Goal: Task Accomplishment & Management: Complete application form

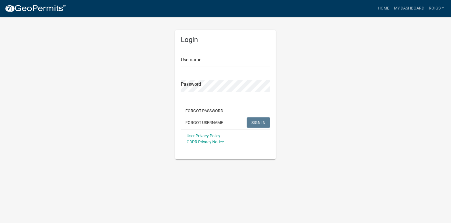
type input "ROIGS"
click at [263, 117] on button "SIGN IN" at bounding box center [258, 122] width 23 height 10
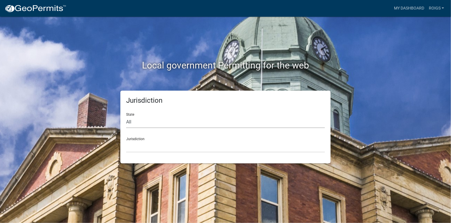
click at [144, 121] on select "All [US_STATE] [US_STATE] [US_STATE] [US_STATE] [US_STATE] [US_STATE] [US_STATE…" at bounding box center [225, 122] width 199 height 12
select select "[US_STATE]"
click at [126, 116] on select "All [US_STATE] [US_STATE] [US_STATE] [US_STATE] [US_STATE] [US_STATE] [US_STATE…" at bounding box center [225, 122] width 199 height 12
click at [148, 145] on select "[GEOGRAPHIC_DATA], [US_STATE] [GEOGRAPHIC_DATA], [US_STATE] [GEOGRAPHIC_DATA], …" at bounding box center [225, 147] width 199 height 12
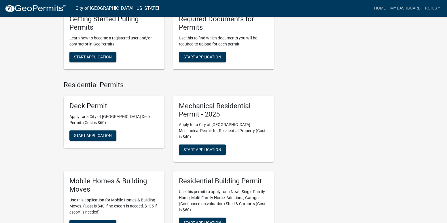
scroll to position [288, 0]
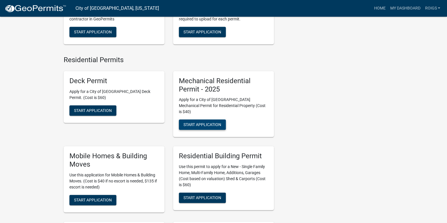
click at [208, 122] on span "Start Application" at bounding box center [202, 124] width 38 height 5
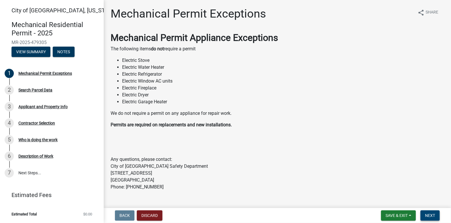
drag, startPoint x: 436, startPoint y: 216, endPoint x: 432, endPoint y: 216, distance: 4.3
click at [434, 216] on button "Next" at bounding box center [429, 215] width 19 height 10
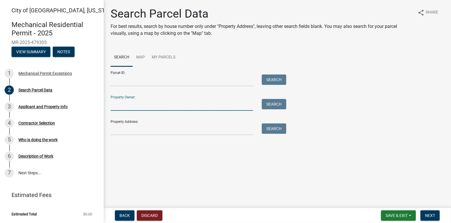
click at [143, 104] on input "Property Owner:" at bounding box center [182, 105] width 142 height 12
type input "[PERSON_NAME]"
click at [270, 103] on button "Search" at bounding box center [274, 104] width 24 height 10
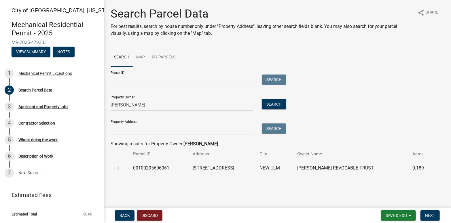
click at [119, 167] on div at bounding box center [120, 168] width 12 height 7
click at [121, 165] on label at bounding box center [121, 165] width 0 height 0
click at [121, 168] on input "radio" at bounding box center [123, 167] width 4 height 4
radio input "true"
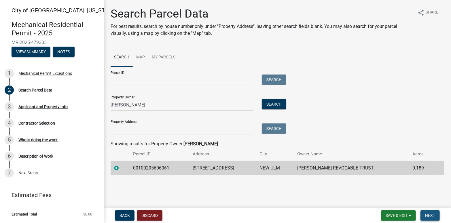
click at [432, 214] on span "Next" at bounding box center [430, 215] width 10 height 5
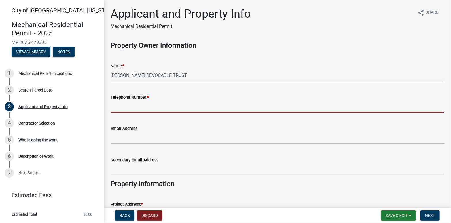
click at [160, 104] on input "Telephone Number: *" at bounding box center [277, 107] width 333 height 12
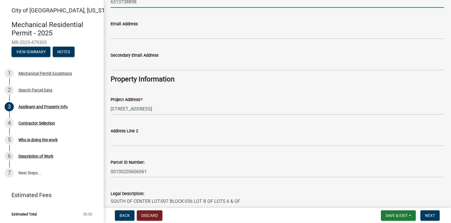
scroll to position [115, 0]
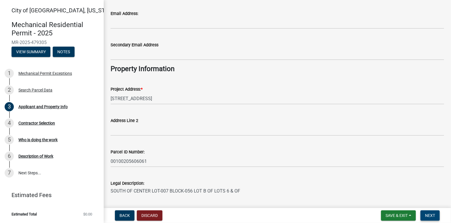
type input "6513738898"
click at [426, 214] on span "Next" at bounding box center [430, 215] width 10 height 5
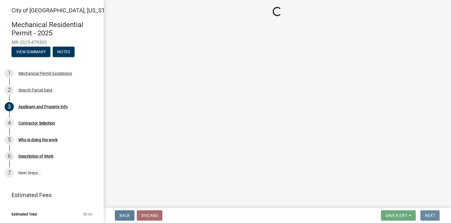
scroll to position [0, 0]
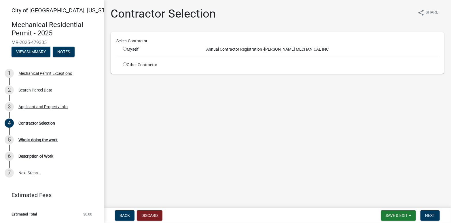
click at [125, 48] on input "radio" at bounding box center [125, 49] width 4 height 4
radio input "true"
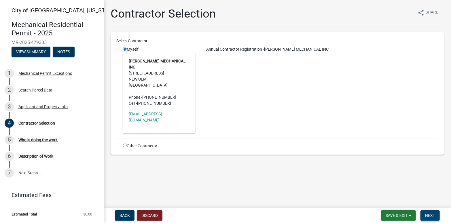
click at [430, 216] on span "Next" at bounding box center [430, 215] width 10 height 5
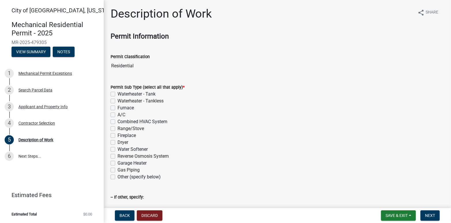
click at [117, 93] on label "Waterheater - Tank" at bounding box center [136, 94] width 38 height 7
click at [117, 93] on input "Waterheater - Tank" at bounding box center [119, 93] width 4 height 4
checkbox input "true"
checkbox input "false"
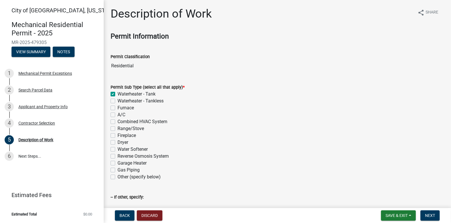
checkbox input "false"
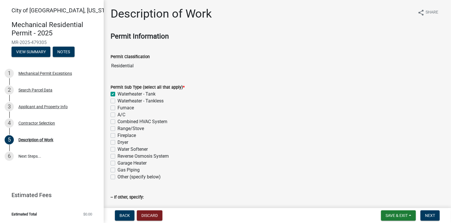
checkbox input "false"
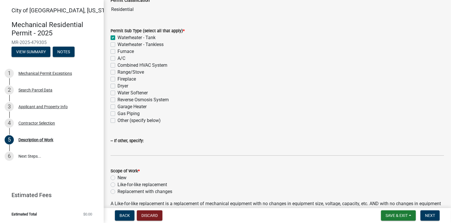
scroll to position [58, 0]
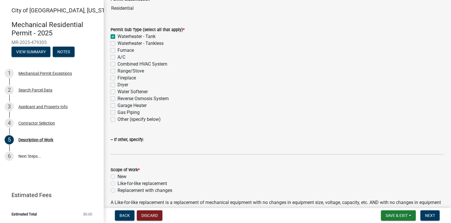
click at [117, 184] on label "Like-for-like replacement" at bounding box center [142, 183] width 50 height 7
click at [117, 184] on input "Like-for-like replacement" at bounding box center [119, 182] width 4 height 4
radio input "true"
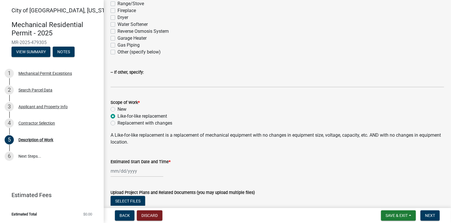
scroll to position [166, 0]
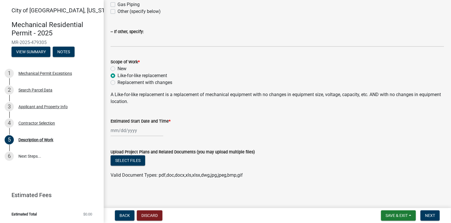
click at [129, 127] on div at bounding box center [137, 131] width 53 height 12
select select "9"
select select "2025"
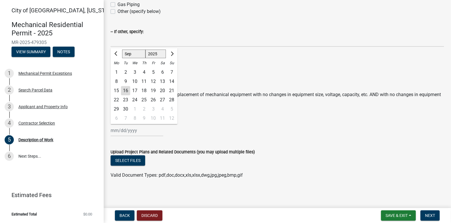
click at [127, 88] on div "16" at bounding box center [125, 90] width 9 height 9
type input "[DATE]"
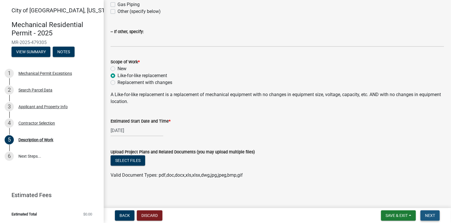
click at [430, 214] on span "Next" at bounding box center [430, 215] width 10 height 5
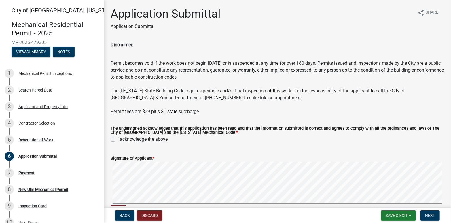
click at [117, 138] on label "I acknowledge the above" at bounding box center [142, 139] width 50 height 7
click at [117, 138] on input "I acknowledge the above" at bounding box center [119, 138] width 4 height 4
checkbox input "true"
click at [429, 216] on span "Next" at bounding box center [430, 215] width 10 height 5
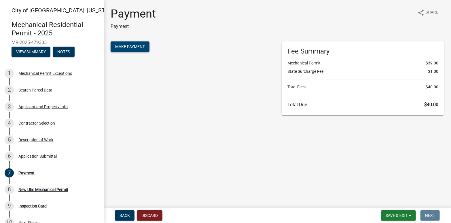
click at [126, 48] on span "Make Payment" at bounding box center [130, 46] width 30 height 5
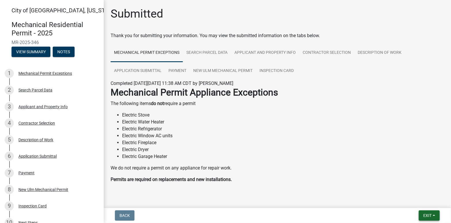
click at [433, 214] on button "Exit" at bounding box center [429, 215] width 21 height 10
click at [419, 201] on button "Save & Exit" at bounding box center [417, 201] width 46 height 14
